Goal: Information Seeking & Learning: Learn about a topic

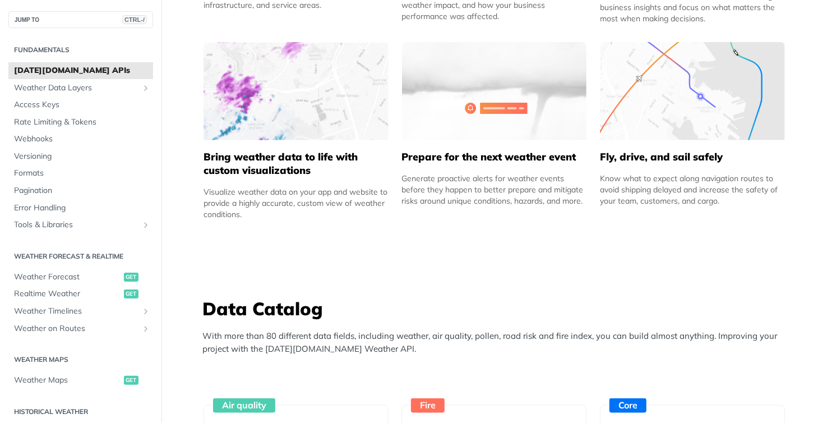
scroll to position [840, 0]
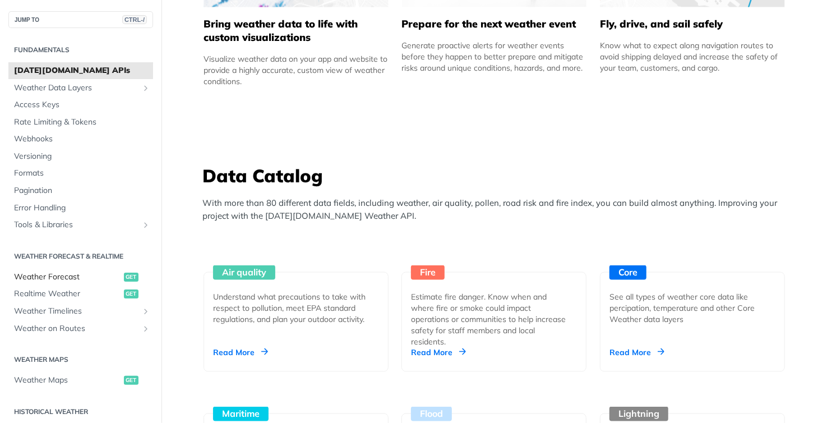
click at [45, 279] on span "Weather Forecast" at bounding box center [67, 276] width 107 height 11
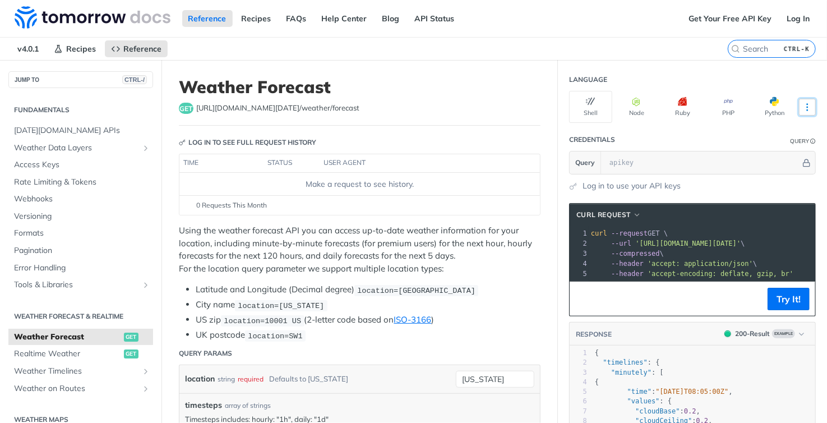
click at [802, 108] on icon "More ellipsis" at bounding box center [807, 107] width 10 height 10
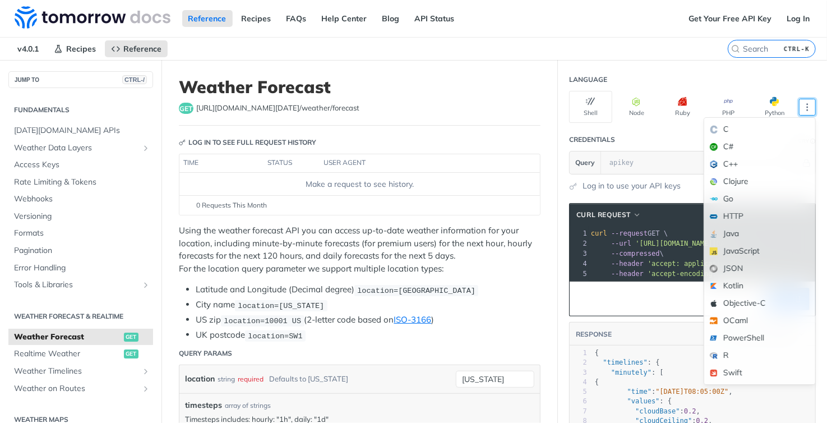
click at [412, 94] on h1 "Weather Forecast" at bounding box center [360, 87] width 362 height 20
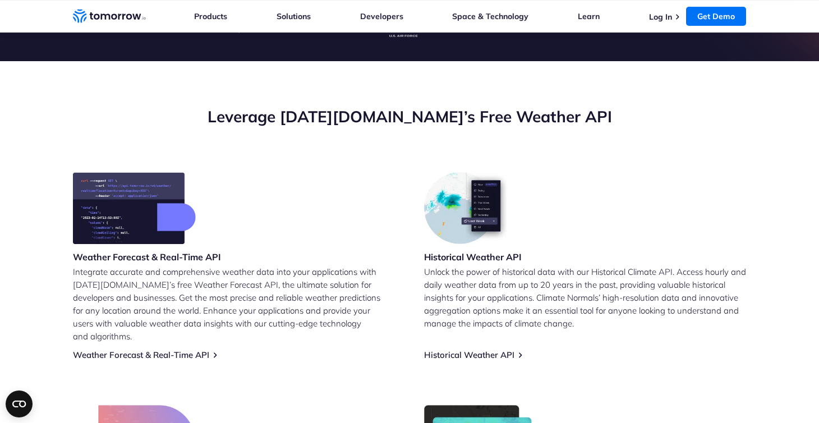
scroll to position [449, 0]
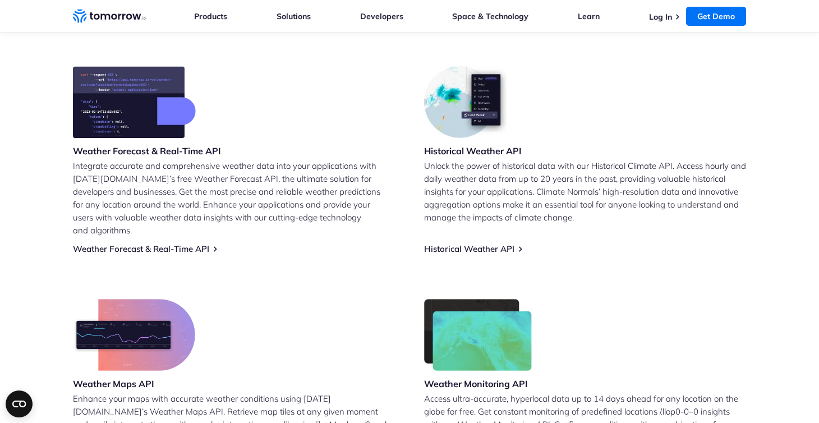
click at [485, 96] on img at bounding box center [467, 102] width 87 height 72
click at [481, 96] on img at bounding box center [467, 102] width 87 height 72
click at [467, 243] on link "Historical Weather API" at bounding box center [469, 248] width 90 height 11
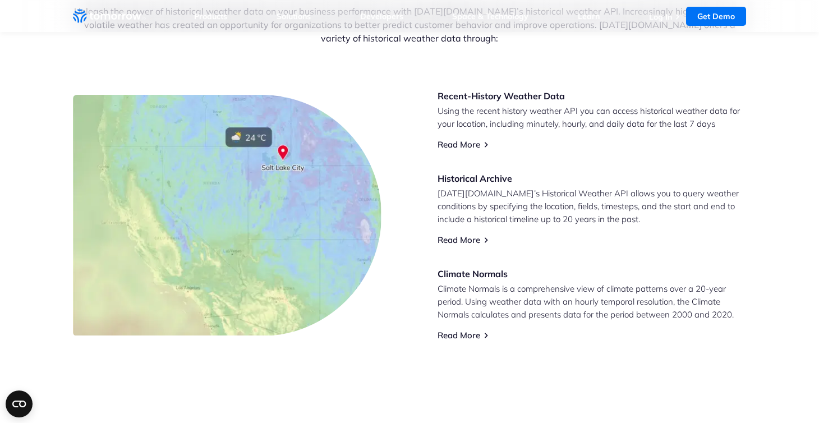
scroll to position [336, 0]
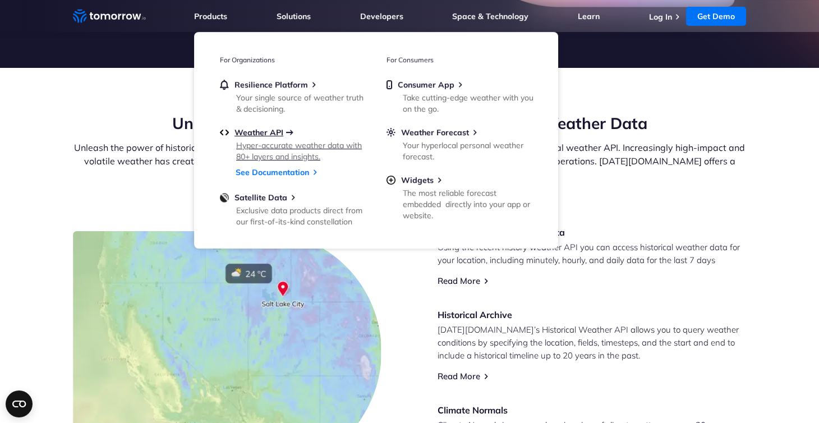
click at [255, 134] on span "Weather API" at bounding box center [258, 132] width 49 height 10
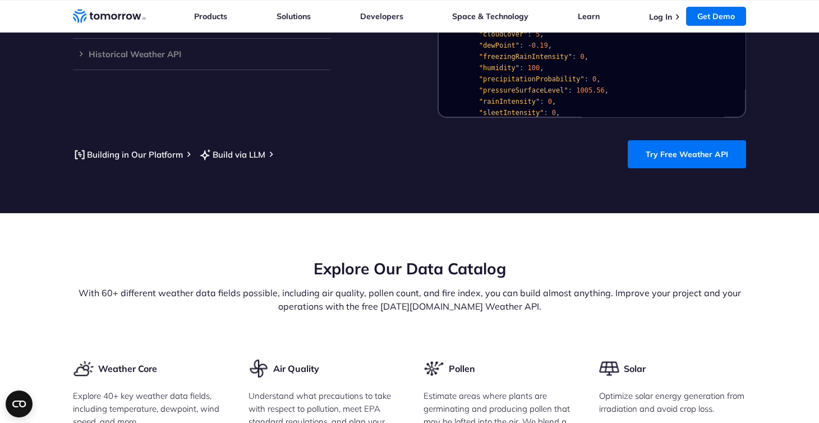
scroll to position [841, 0]
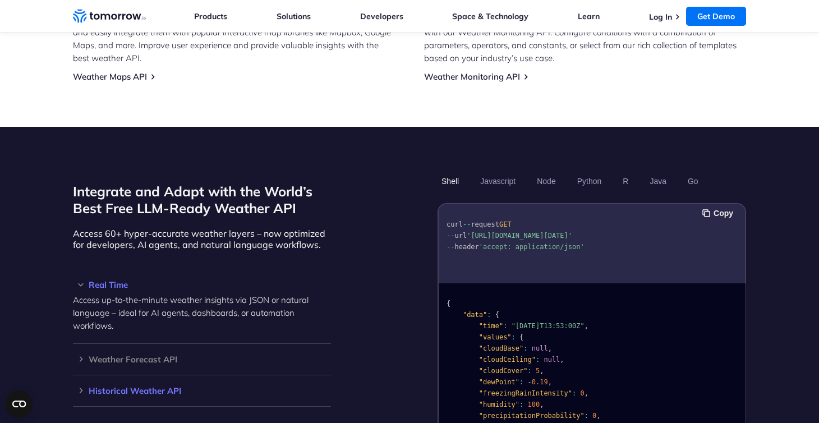
click at [122, 386] on h3 "Historical Weather API" at bounding box center [202, 390] width 258 height 8
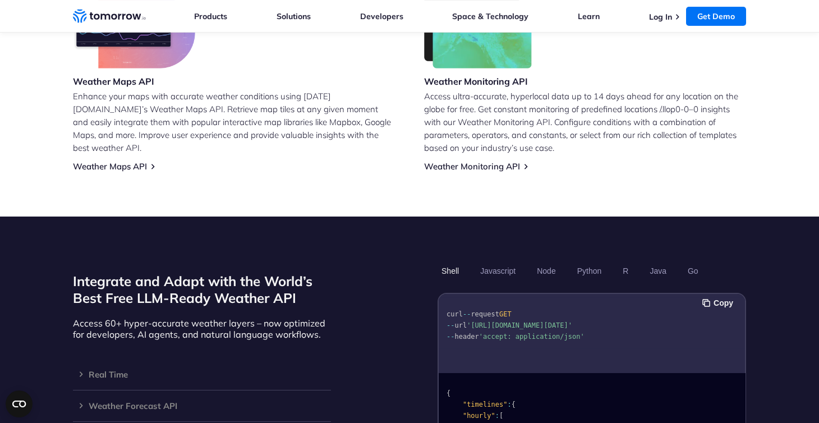
scroll to position [729, 0]
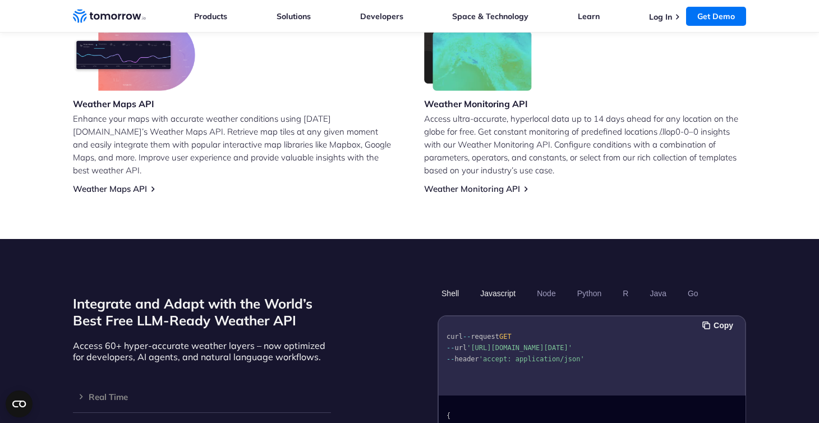
click at [496, 284] on button "Javascript" at bounding box center [497, 293] width 43 height 19
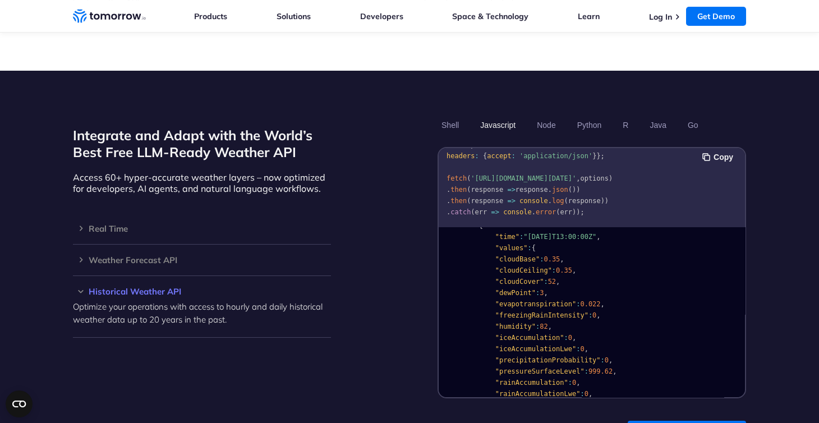
scroll to position [0, 0]
